Goal: Task Accomplishment & Management: Complete application form

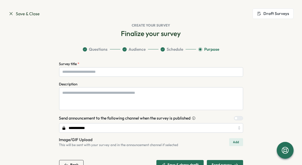
scroll to position [355, 0]
click at [255, 38] on div "Finalize your survey Question Bank Expert-Guided Analytics Get more than just r…" at bounding box center [150, 99] width 285 height 140
click at [102, 69] on input "Survey title *" at bounding box center [151, 71] width 184 height 9
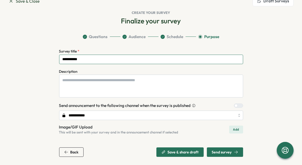
type input "**********"
click at [190, 151] on span "Save & share draft" at bounding box center [183, 152] width 31 height 4
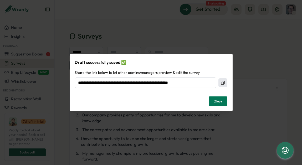
click at [219, 102] on span "Okay" at bounding box center [217, 101] width 9 height 9
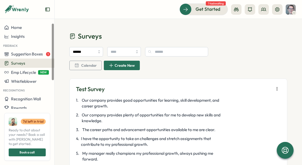
click at [33, 63] on div "Surveys" at bounding box center [27, 63] width 46 height 5
click at [149, 68] on div "Calendar Create New" at bounding box center [178, 65] width 218 height 9
click at [275, 91] on icon "button" at bounding box center [276, 88] width 5 height 5
click at [209, 82] on div "Test Survey 1 . Our company provides good opportunities for learning, skill dev…" at bounding box center [178, 133] width 218 height 111
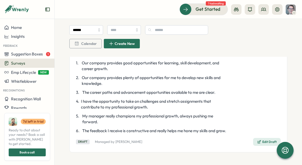
click at [80, 143] on div "Draft" at bounding box center [83, 141] width 14 height 4
click at [93, 42] on span "Calendar" at bounding box center [88, 44] width 15 height 4
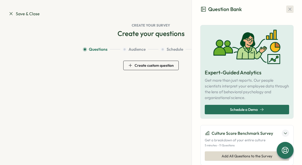
click at [287, 10] on icon "button" at bounding box center [289, 9] width 5 height 5
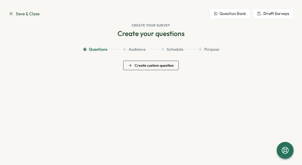
click at [267, 17] on button "Draft Surveys" at bounding box center [272, 13] width 41 height 11
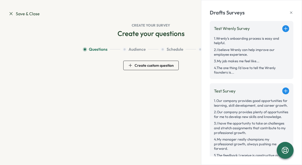
click at [284, 90] on icon at bounding box center [285, 90] width 5 height 5
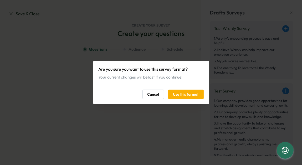
click at [186, 95] on span "Use this format" at bounding box center [185, 94] width 25 height 9
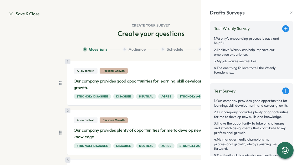
click at [292, 12] on icon at bounding box center [291, 13] width 4 height 4
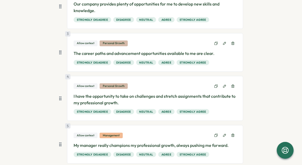
scroll to position [197, 0]
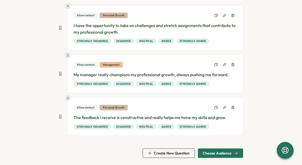
click at [213, 153] on span "Choose Audience" at bounding box center [217, 153] width 29 height 4
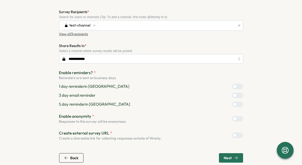
scroll to position [58, 0]
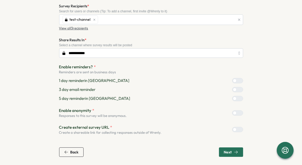
click at [235, 153] on icon "button" at bounding box center [236, 152] width 4 height 4
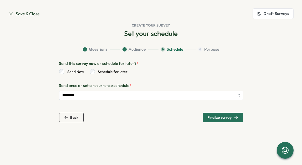
click at [224, 118] on span "Finalize survey" at bounding box center [219, 118] width 24 height 4
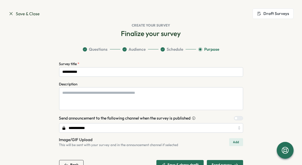
scroll to position [13, 0]
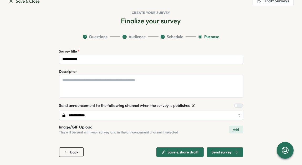
click at [229, 151] on span "Send survey" at bounding box center [222, 152] width 20 height 4
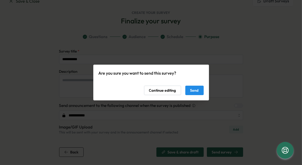
click at [195, 90] on span "Send" at bounding box center [194, 90] width 8 height 9
